Goal: Information Seeking & Learning: Check status

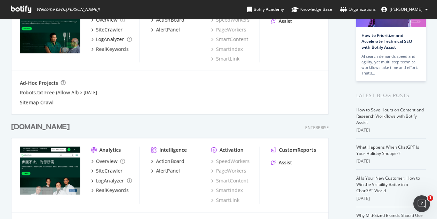
scroll to position [72, 0]
click at [45, 128] on div "[DOMAIN_NAME]" at bounding box center [40, 127] width 58 height 10
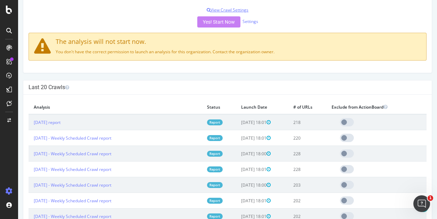
scroll to position [221, 0]
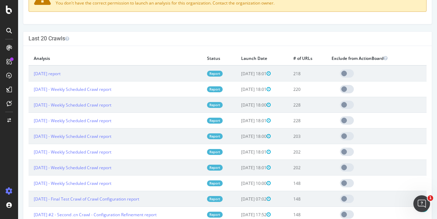
click at [214, 72] on link "Report" at bounding box center [215, 74] width 16 height 6
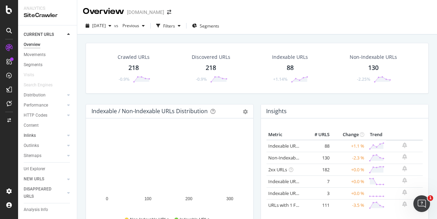
scroll to position [22, 0]
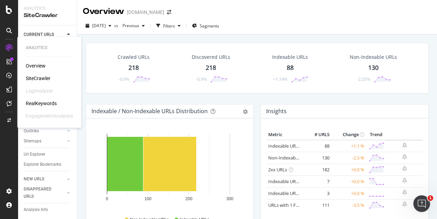
click at [36, 47] on div "Analytics" at bounding box center [49, 48] width 47 height 6
